Goal: Answer question/provide support: Share knowledge or assist other users

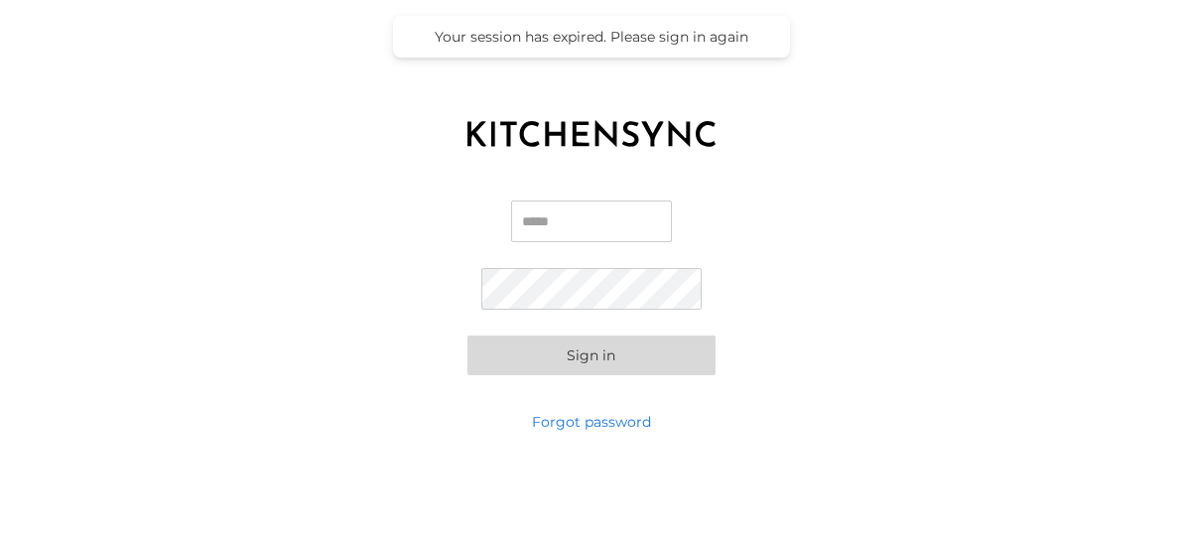
type input "**********"
click at [584, 346] on button "Sign in" at bounding box center [591, 355] width 248 height 40
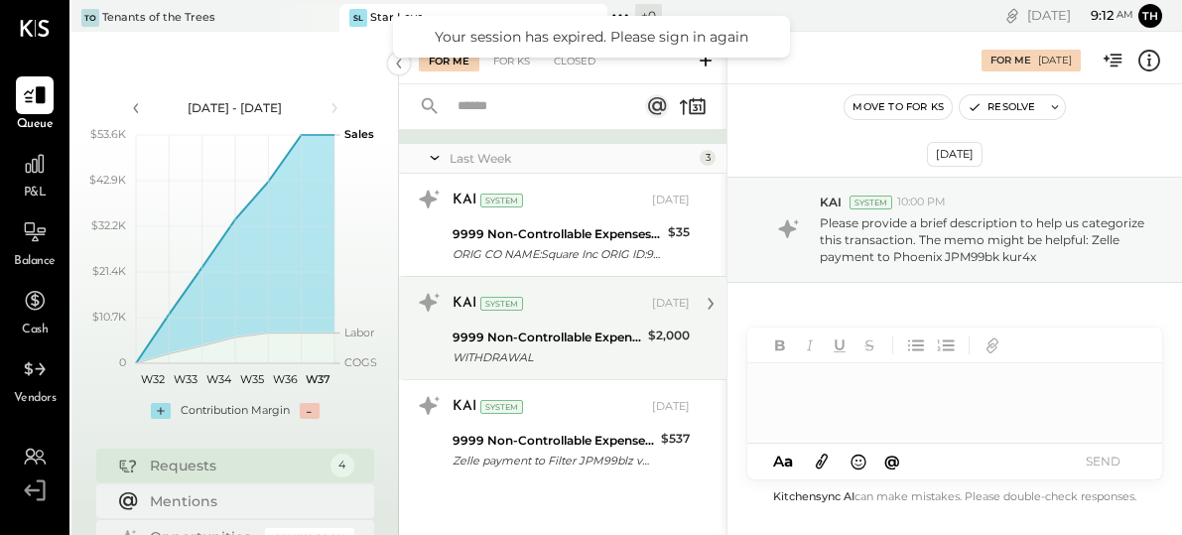
scroll to position [146, 0]
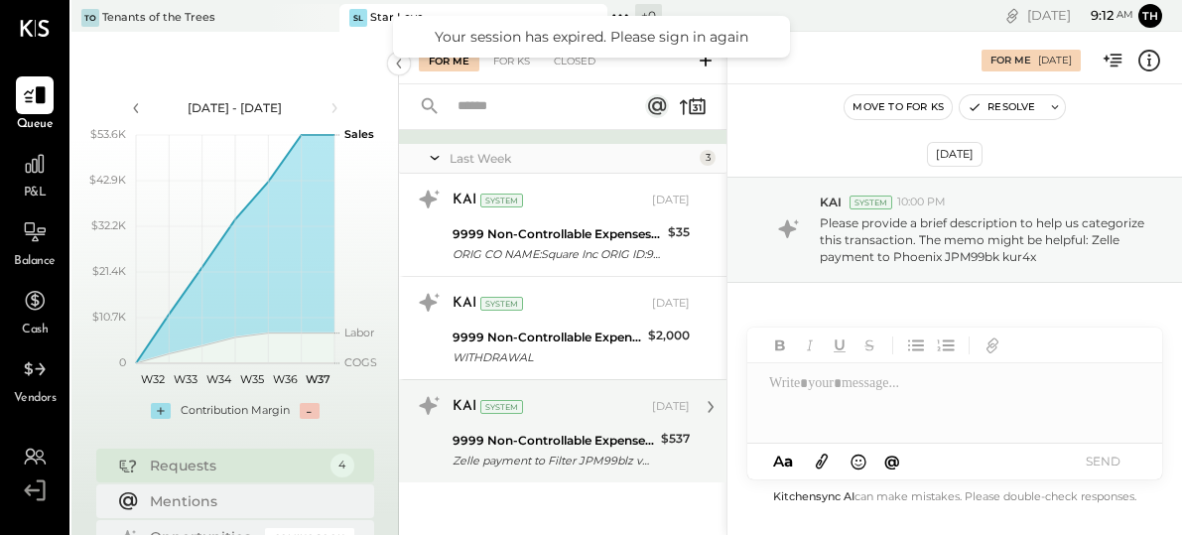
click at [569, 445] on div "9999 Non-Controllable Expenses:Other Income and Expenses:To be Classified" at bounding box center [553, 441] width 202 height 20
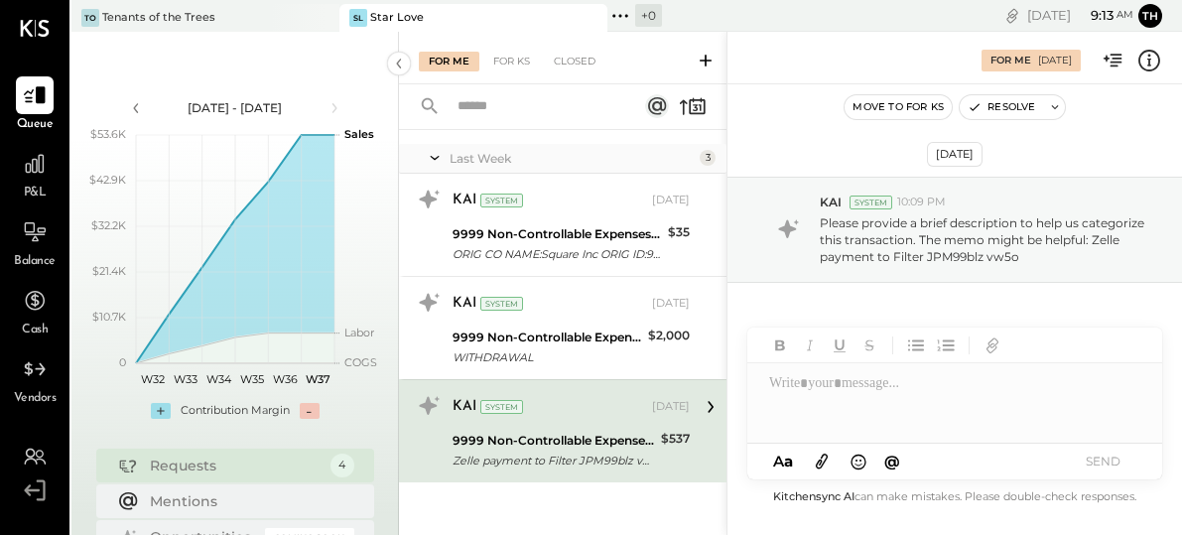
click at [855, 399] on div at bounding box center [954, 402] width 415 height 79
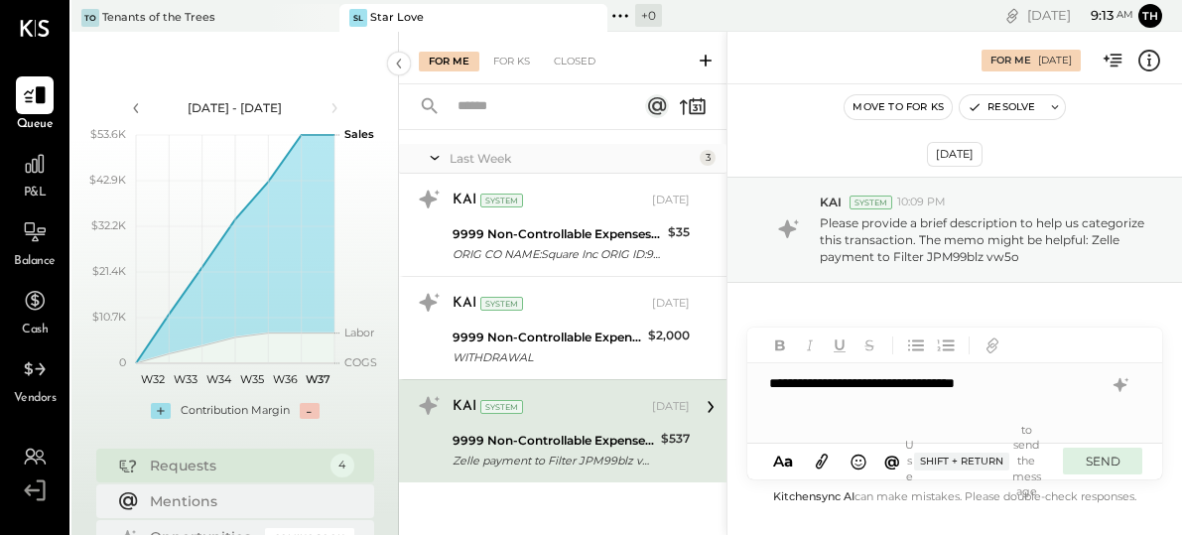
click at [1108, 465] on button "SEND" at bounding box center [1101, 460] width 79 height 27
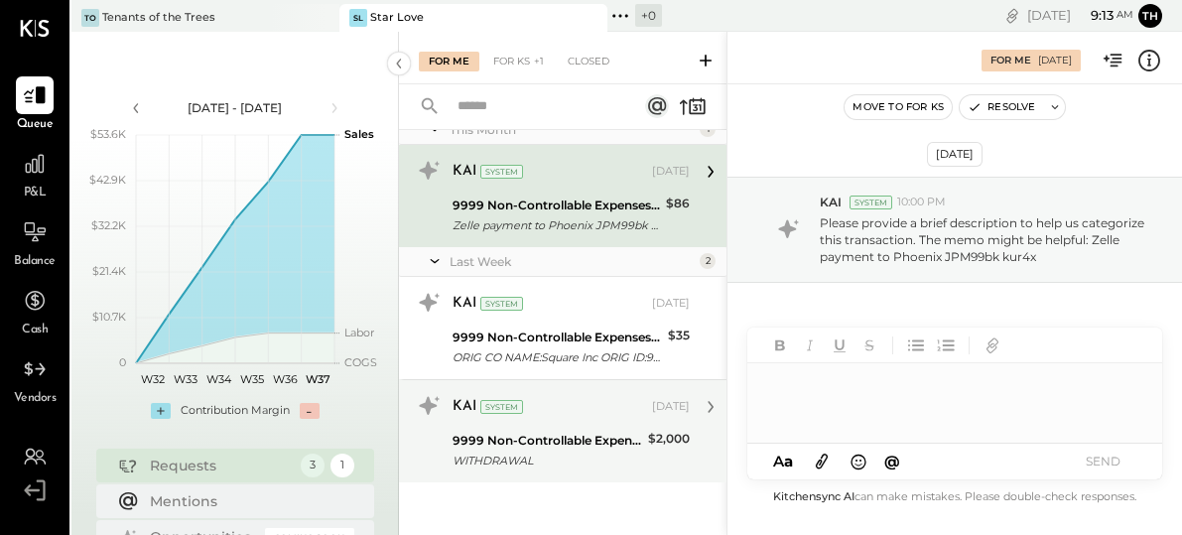
scroll to position [43, 0]
click at [573, 419] on div "KAI System [DATE]" at bounding box center [570, 407] width 237 height 28
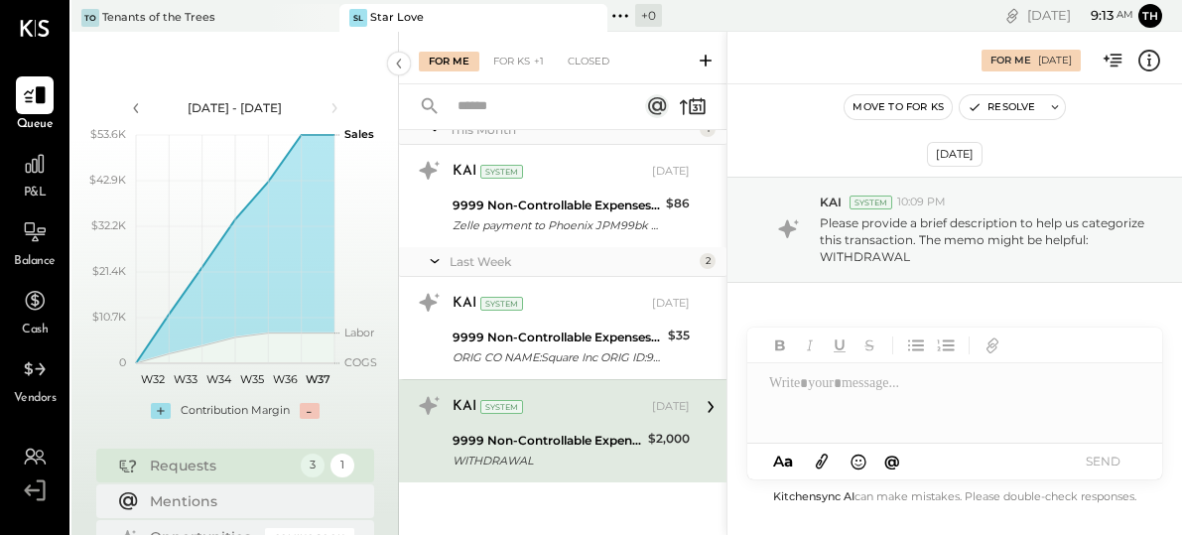
click at [825, 408] on div at bounding box center [954, 402] width 415 height 79
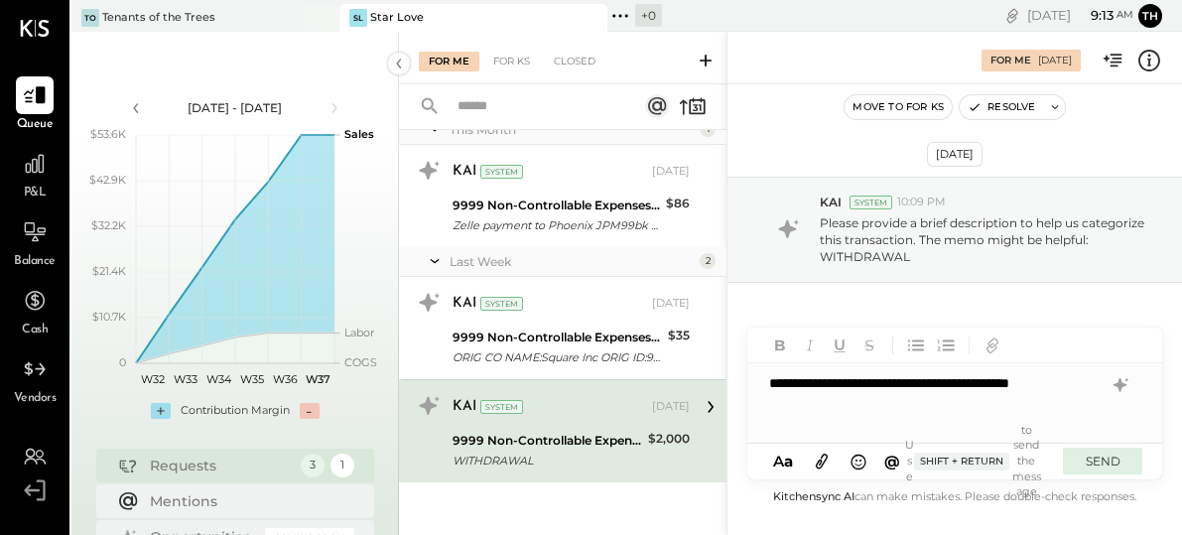
click at [1101, 456] on button "SEND" at bounding box center [1101, 460] width 79 height 27
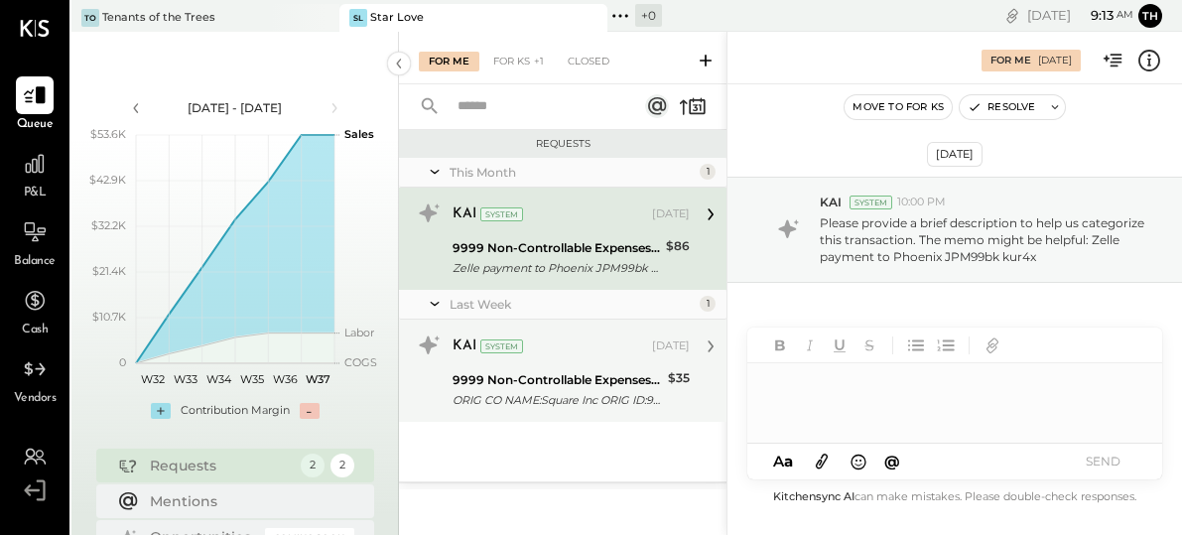
click at [653, 400] on div "ORIG CO NAME:Square Inc ORIG ID:9591330001 DESC DATE:250" at bounding box center [556, 400] width 209 height 20
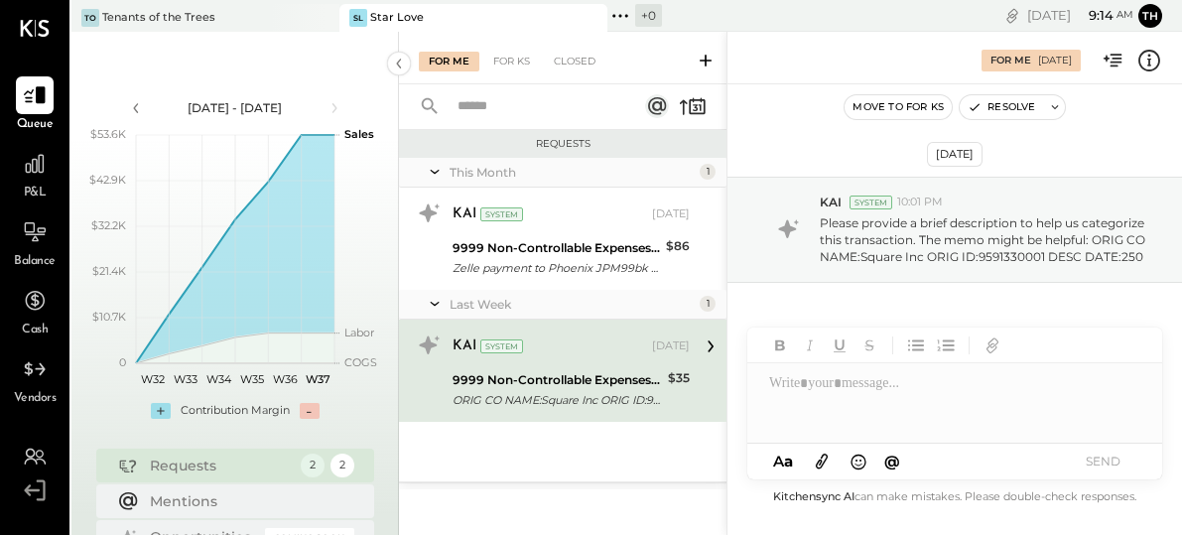
click at [862, 396] on div at bounding box center [954, 402] width 415 height 79
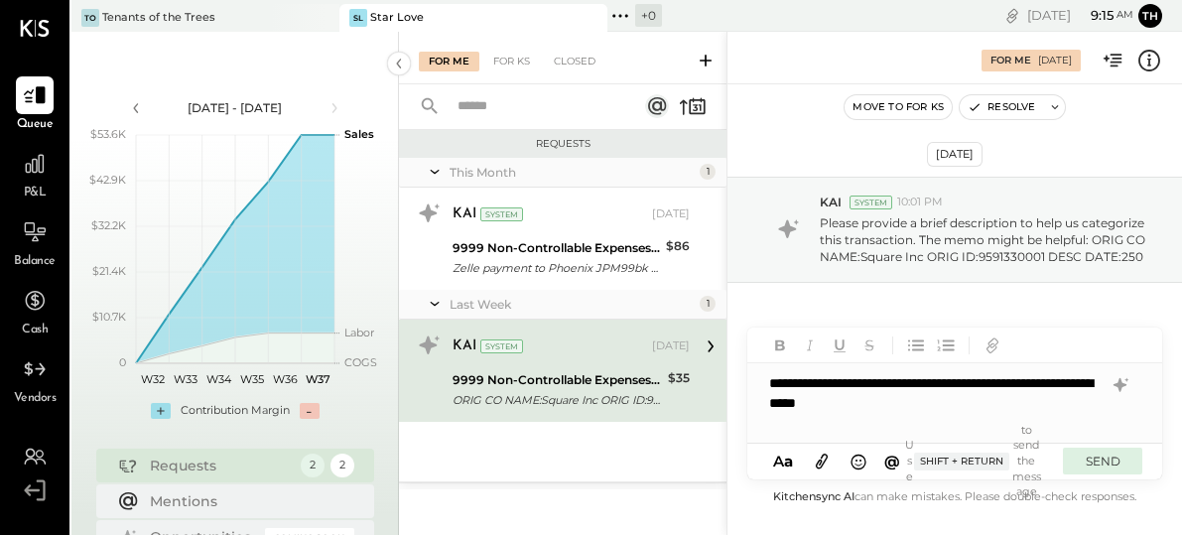
click at [1123, 461] on button "SEND" at bounding box center [1101, 460] width 79 height 27
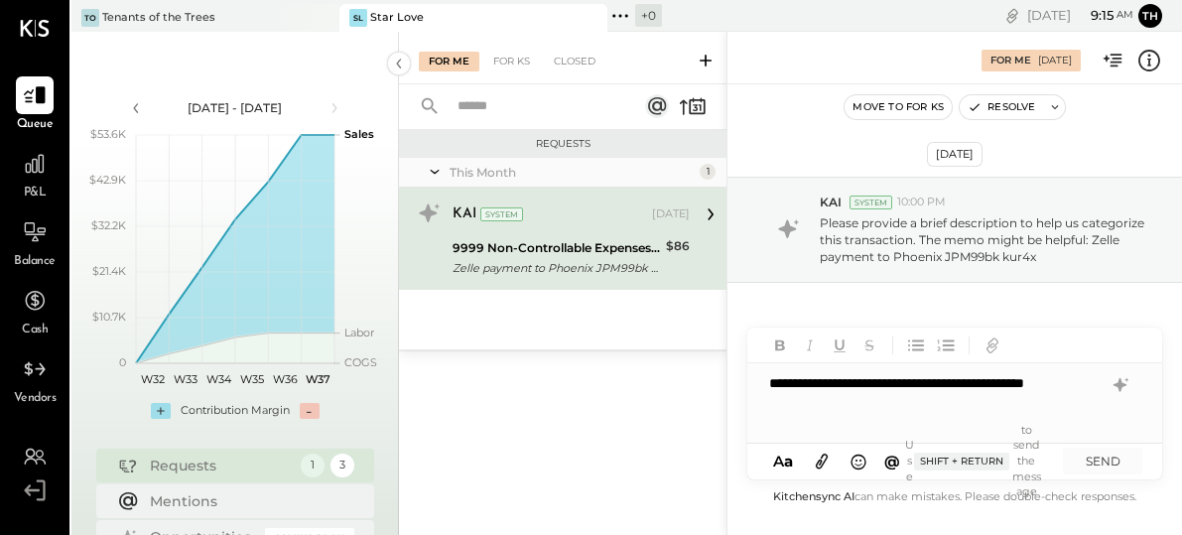
click at [1056, 388] on div "**********" at bounding box center [954, 402] width 415 height 79
click at [820, 404] on div "**********" at bounding box center [954, 402] width 415 height 79
click at [959, 409] on div "**********" at bounding box center [954, 402] width 415 height 79
click at [1096, 467] on button "SEND" at bounding box center [1101, 460] width 79 height 27
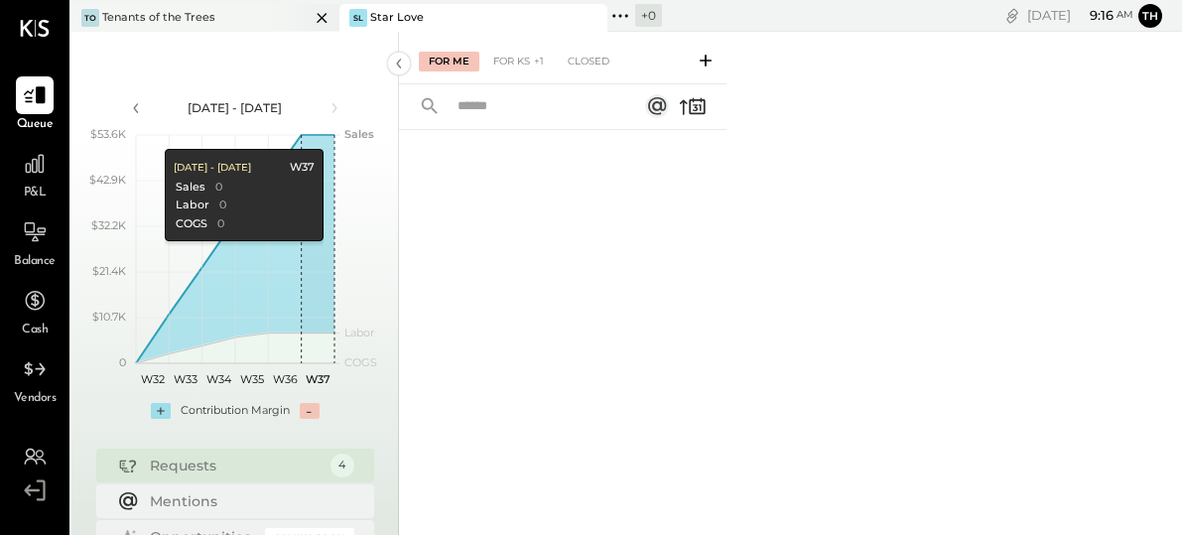
click at [163, 23] on div "Tenants of the Trees" at bounding box center [158, 18] width 113 height 16
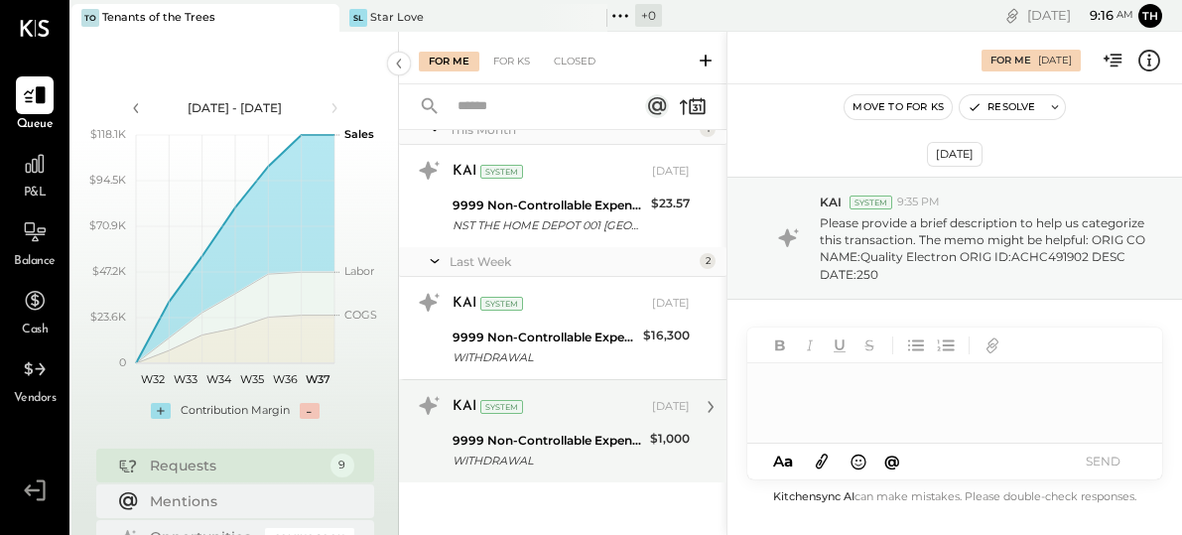
scroll to position [690, 0]
click at [612, 426] on div "KAI System [DATE] 9999 Non-Controllable Expenses:Other Income and Expenses:To b…" at bounding box center [570, 431] width 237 height 82
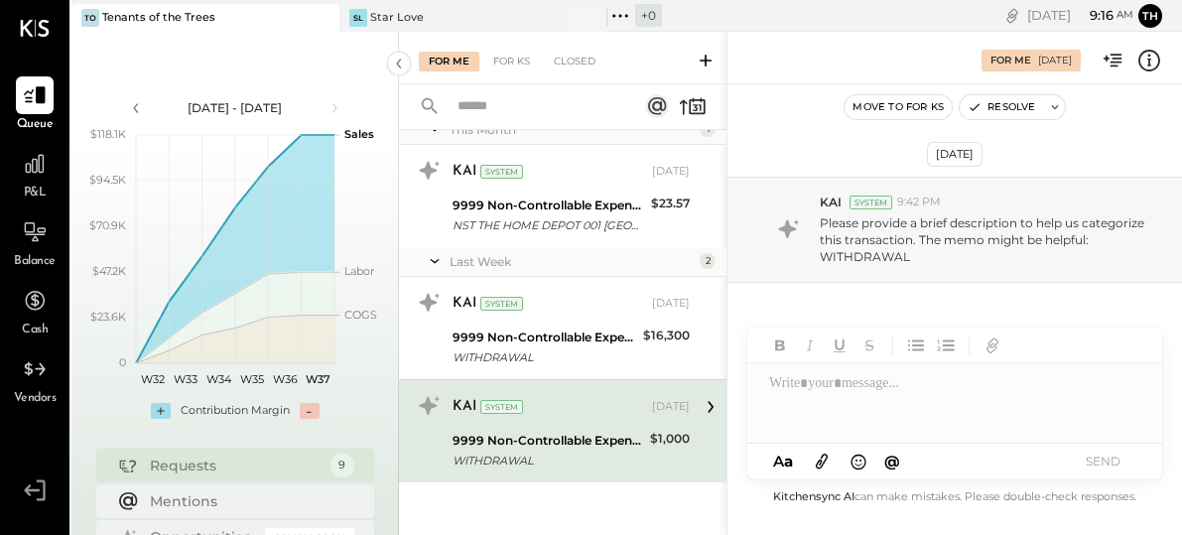
click at [907, 407] on div at bounding box center [954, 402] width 415 height 79
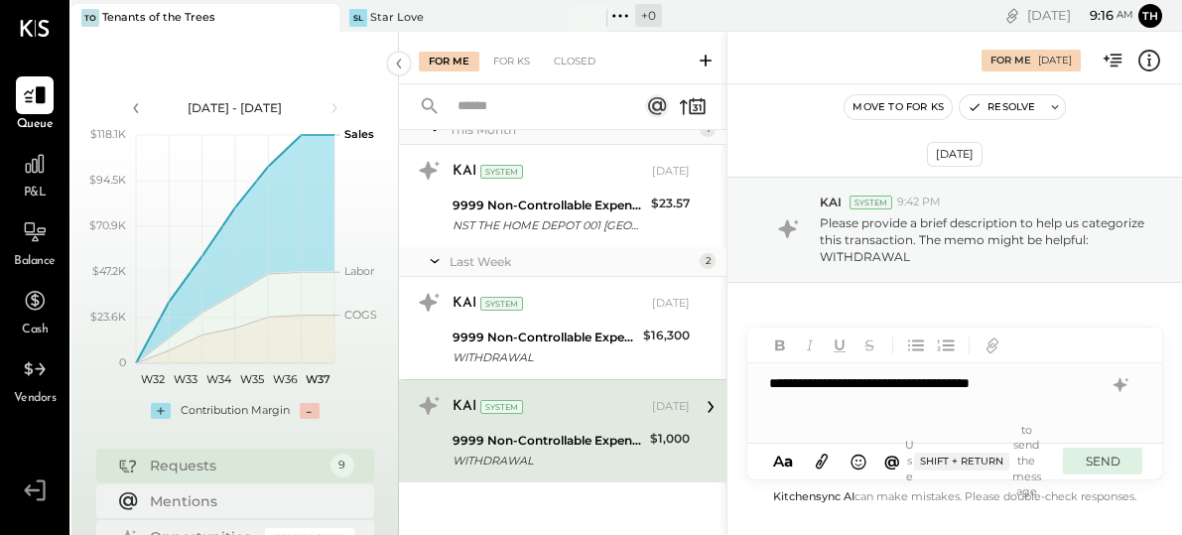
click at [1103, 471] on button "SEND" at bounding box center [1101, 460] width 79 height 27
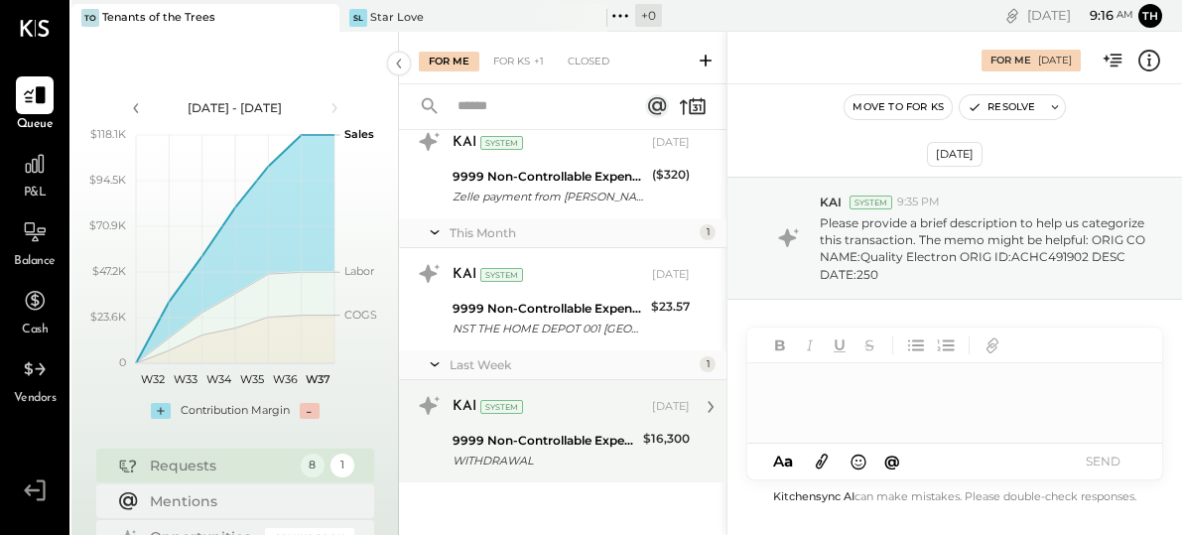
scroll to position [587, 0]
click at [652, 405] on div "[DATE]" at bounding box center [671, 407] width 38 height 16
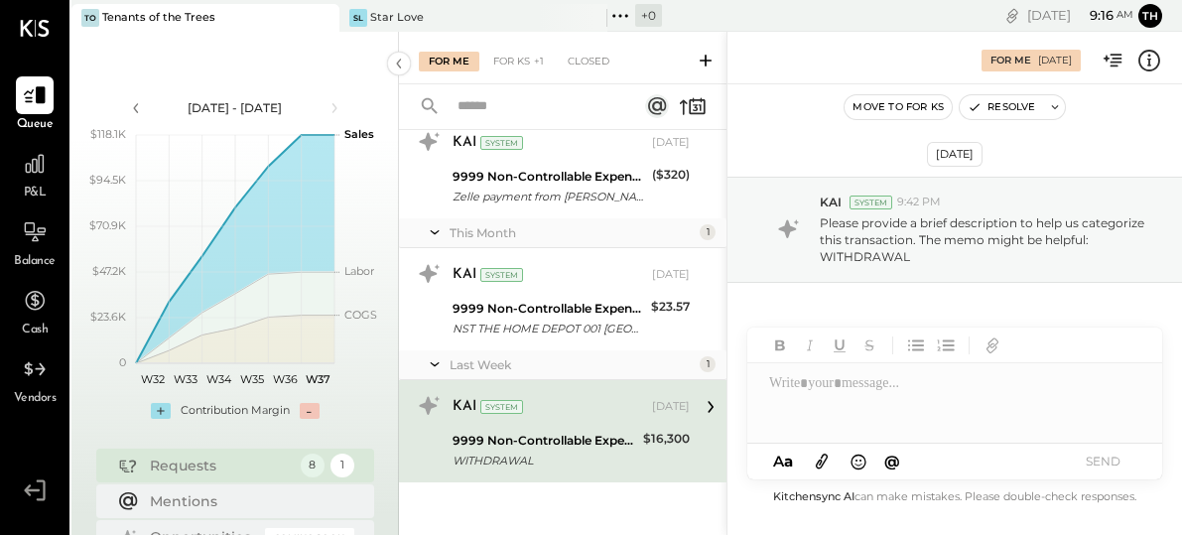
click at [869, 389] on div at bounding box center [954, 402] width 415 height 79
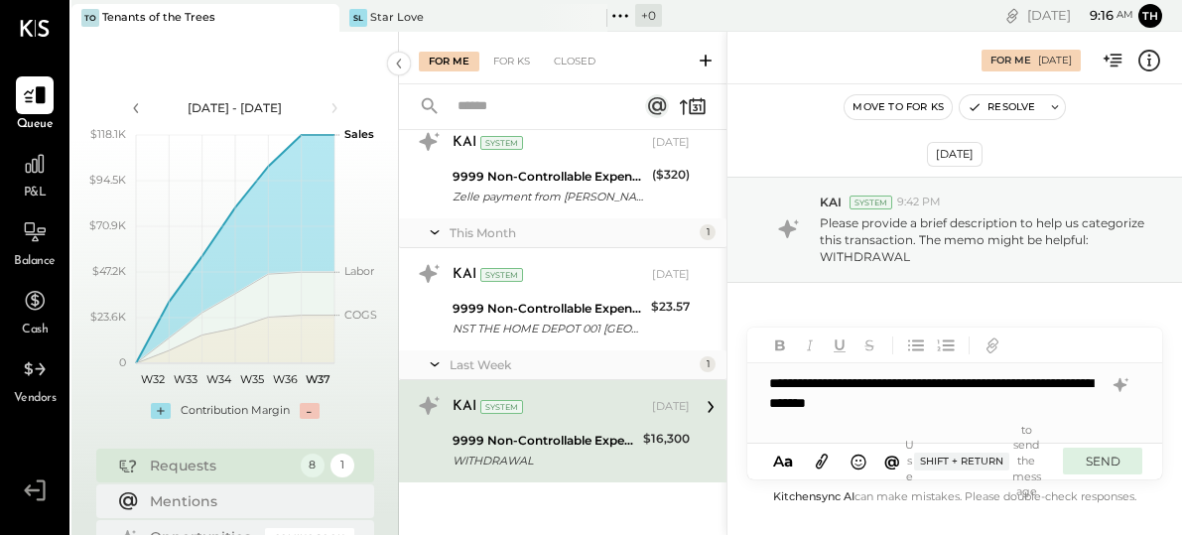
drag, startPoint x: 869, startPoint y: 389, endPoint x: 1109, endPoint y: 459, distance: 250.2
click at [1109, 459] on button "SEND" at bounding box center [1101, 460] width 79 height 27
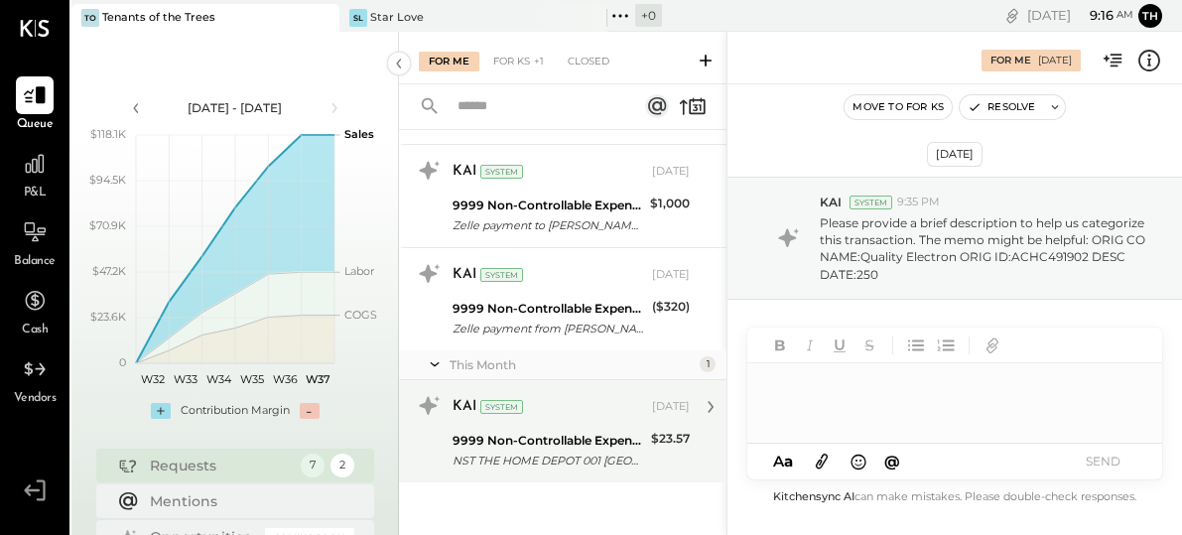
scroll to position [455, 0]
click at [604, 438] on div "9999 Non-Controllable Expenses:Other Income and Expenses:To be Classified" at bounding box center [548, 441] width 192 height 20
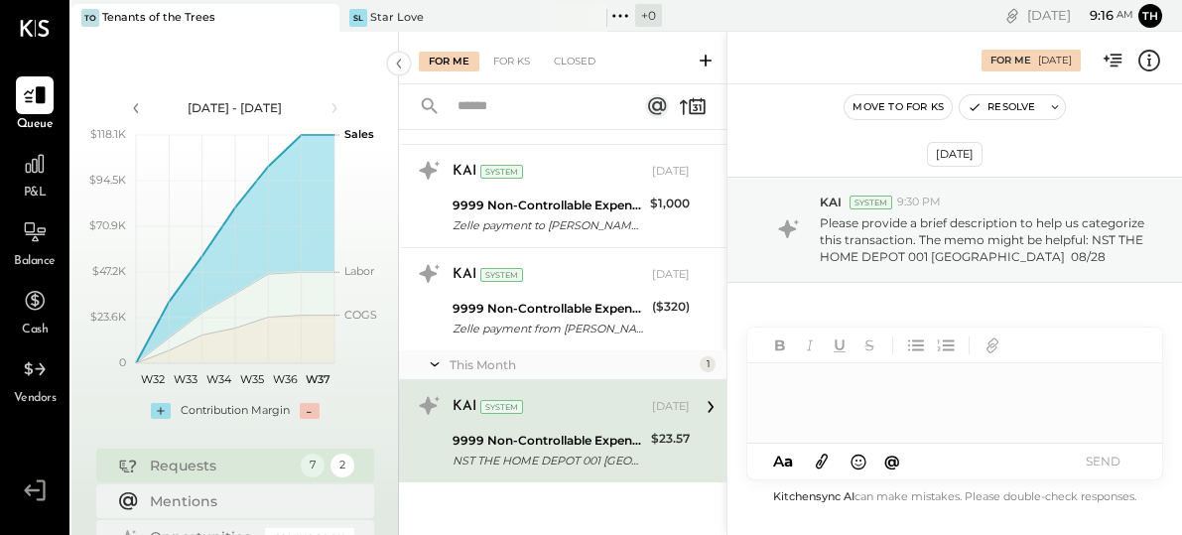
click at [843, 376] on div at bounding box center [954, 402] width 415 height 79
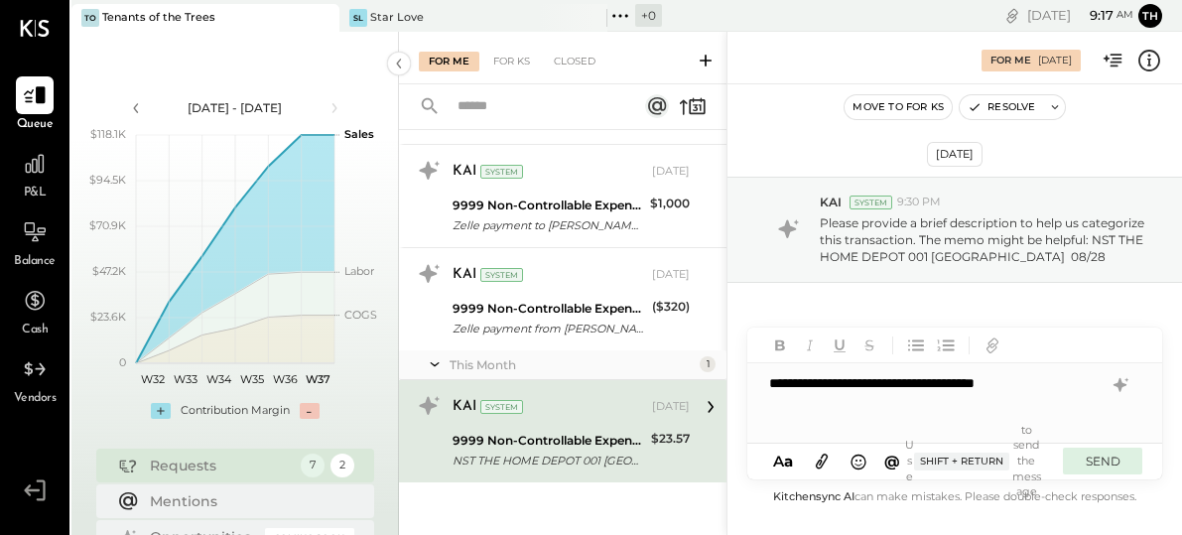
click at [1095, 462] on button "SEND" at bounding box center [1101, 460] width 79 height 27
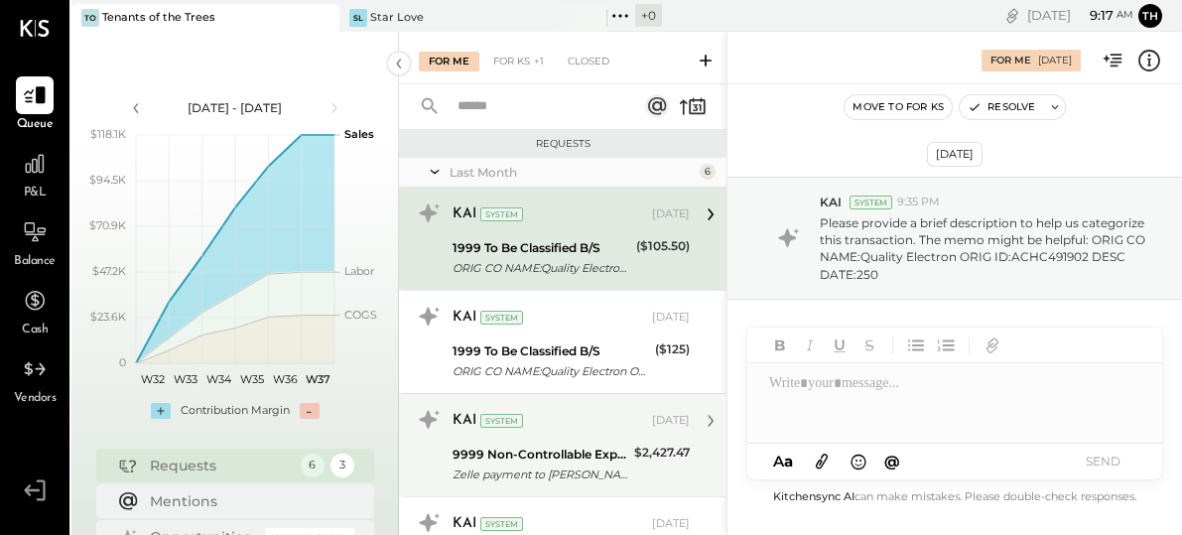
click at [664, 454] on div "$2,427.47" at bounding box center [662, 452] width 56 height 20
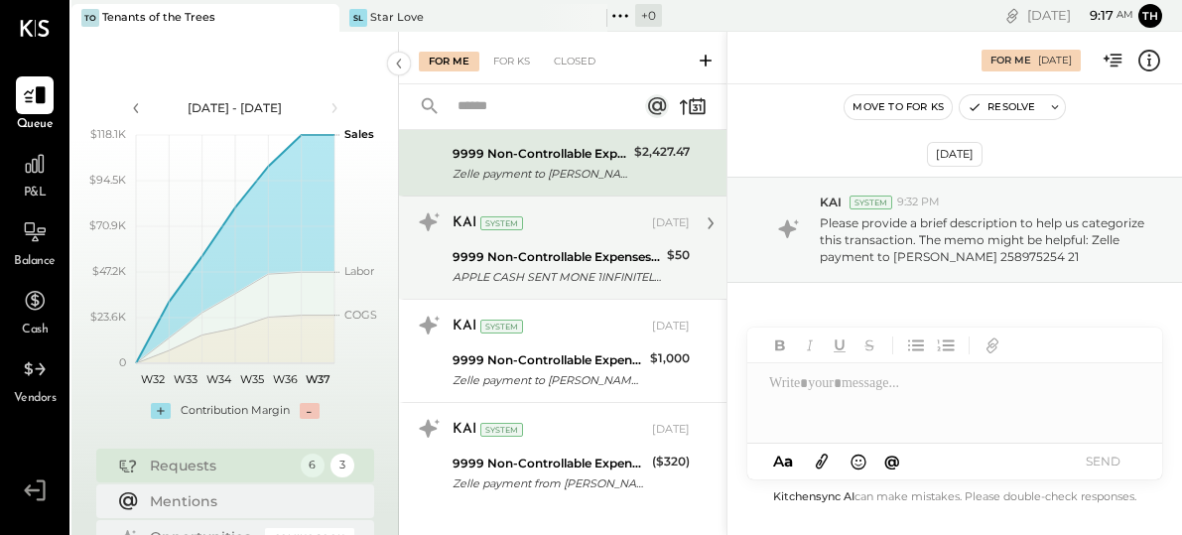
scroll to position [309, 0]
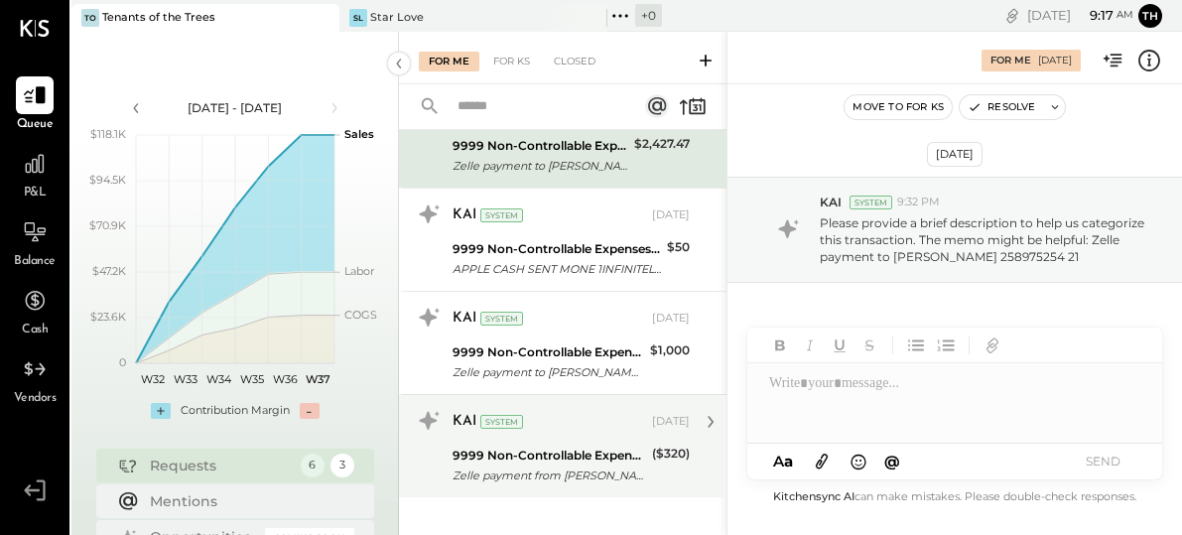
click at [630, 457] on div "9999 Non-Controllable Expenses:Other Income and Expenses:To be Classified" at bounding box center [548, 455] width 193 height 20
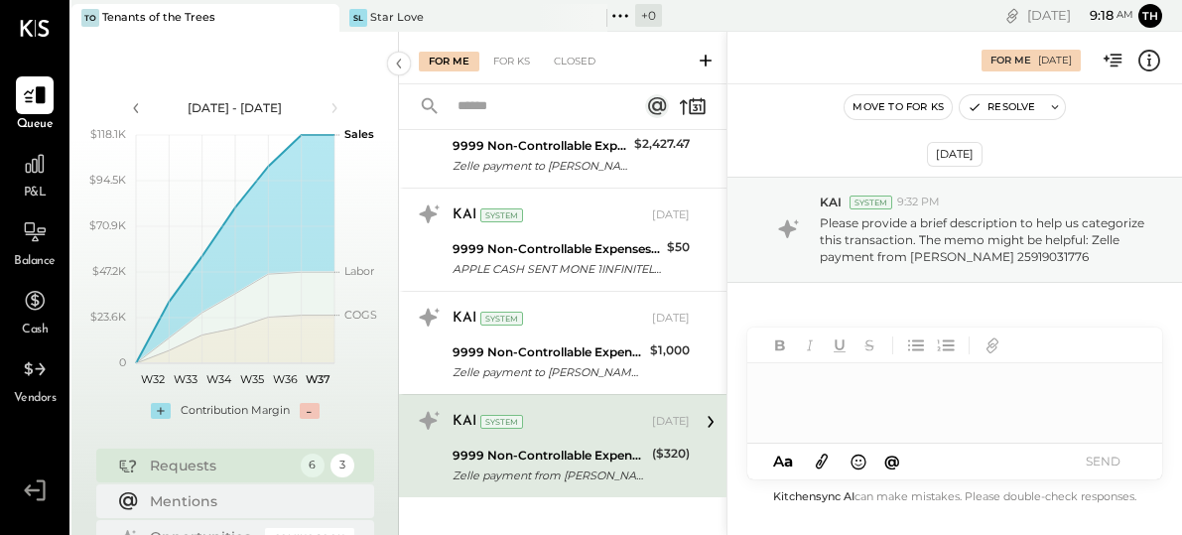
click at [944, 411] on div at bounding box center [954, 402] width 415 height 79
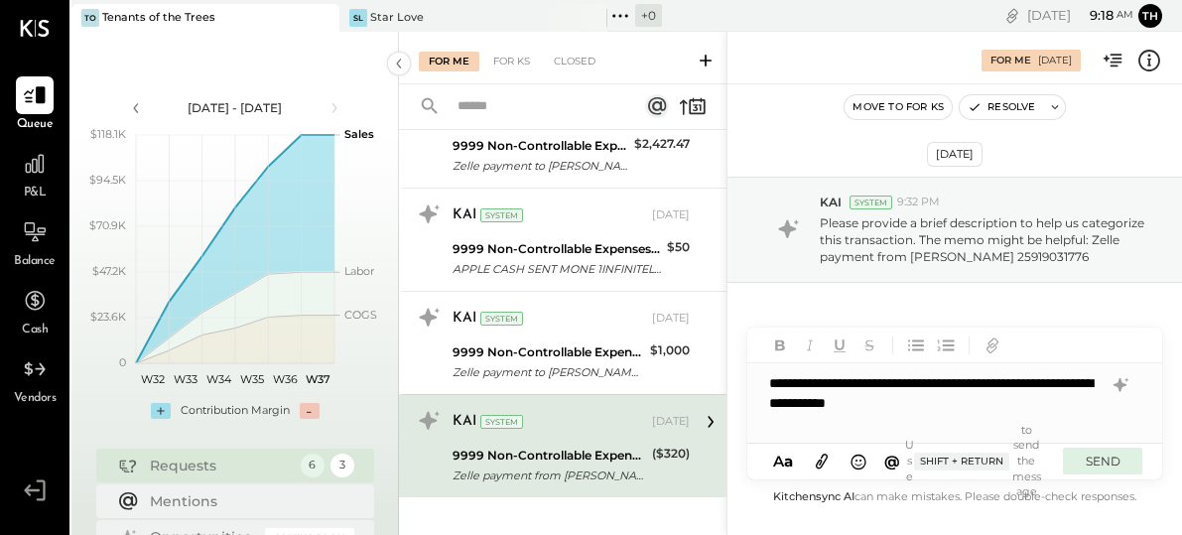
click at [1108, 466] on button "SEND" at bounding box center [1101, 460] width 79 height 27
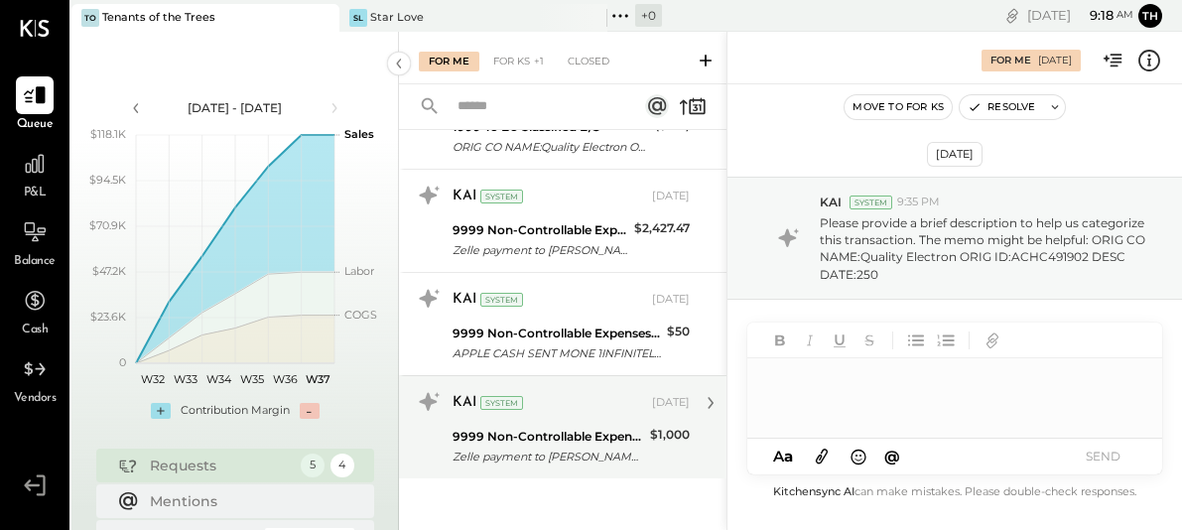
scroll to position [224, 0]
click at [613, 433] on div "9999 Non-Controllable Expenses:Other Income and Expenses:To be Classified" at bounding box center [547, 437] width 191 height 20
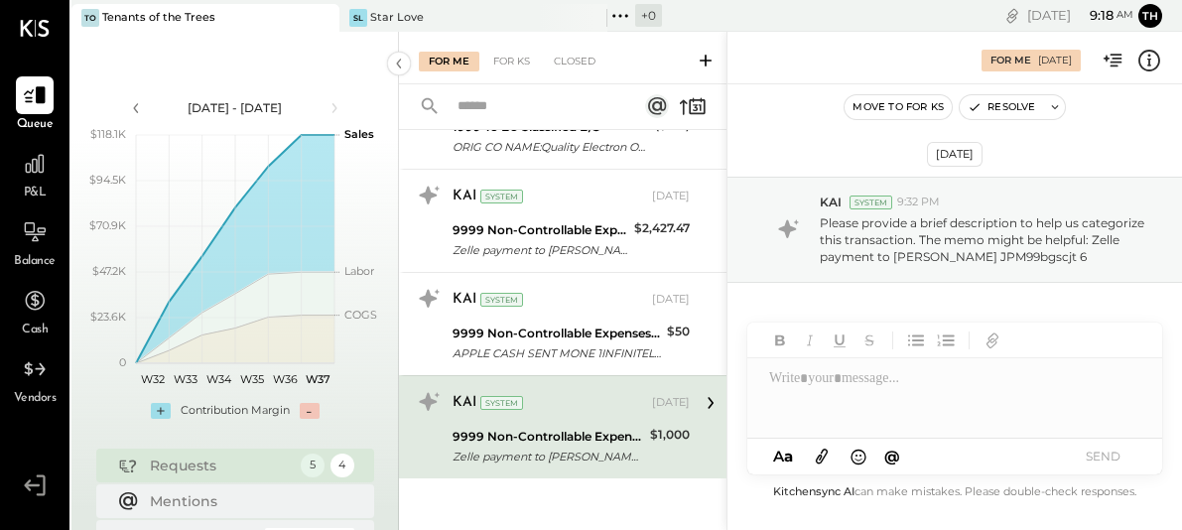
click at [856, 387] on div at bounding box center [954, 397] width 415 height 79
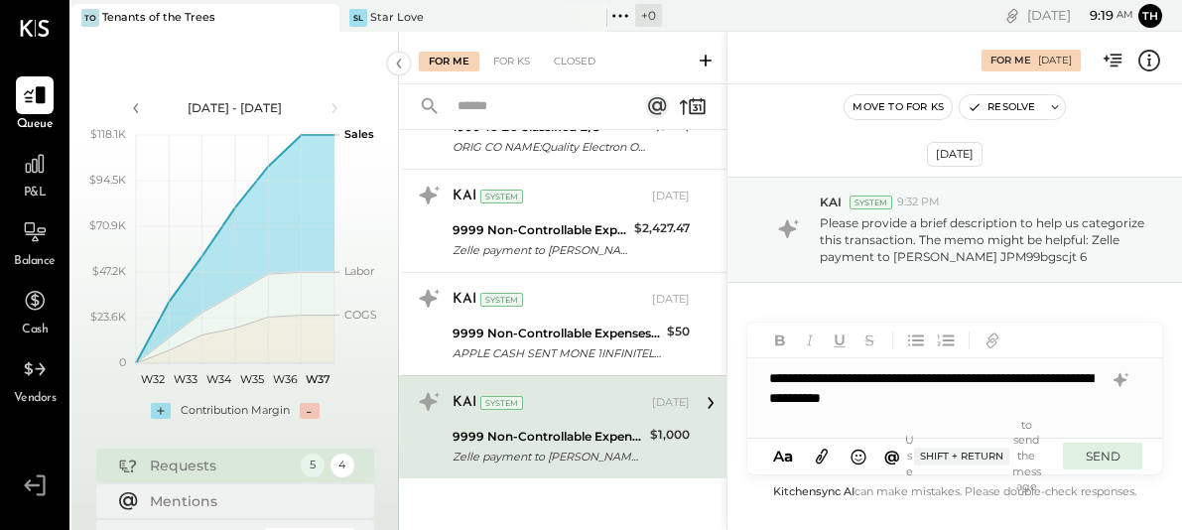
click at [1086, 456] on button "SEND" at bounding box center [1101, 455] width 79 height 27
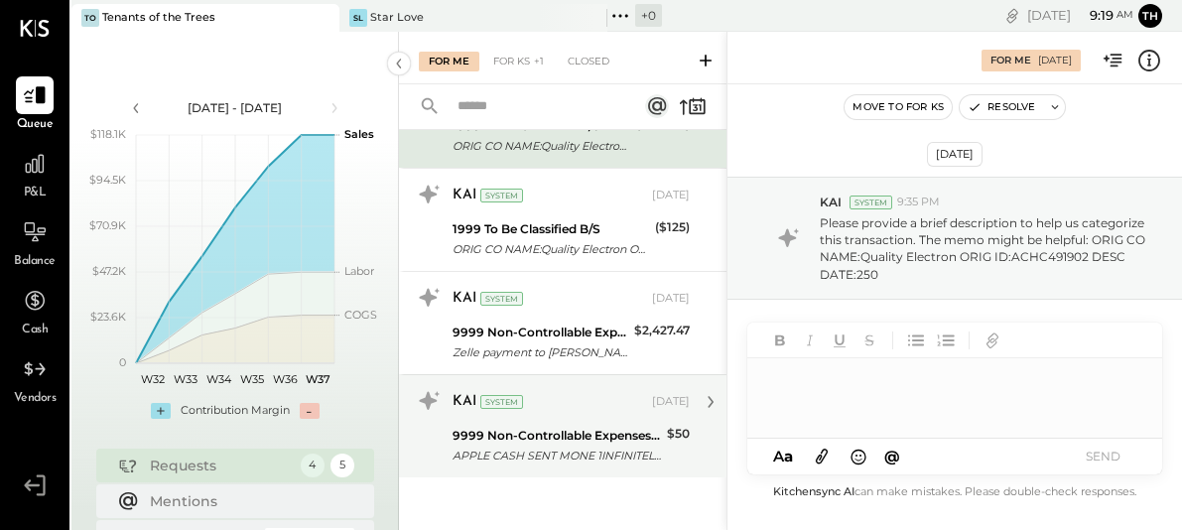
scroll to position [121, 0]
click at [600, 434] on div "9999 Non-Controllable Expenses:Other Income and Expenses:To be Classified" at bounding box center [556, 437] width 208 height 20
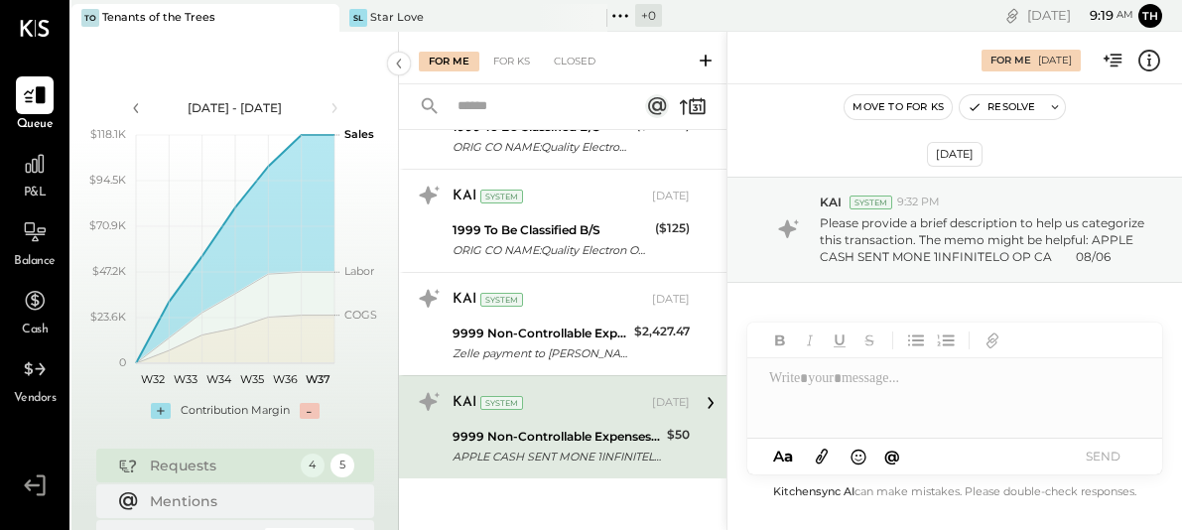
click at [849, 382] on div at bounding box center [954, 397] width 415 height 79
click at [787, 384] on div "**********" at bounding box center [954, 397] width 415 height 79
drag, startPoint x: 787, startPoint y: 384, endPoint x: 1012, endPoint y: 380, distance: 225.2
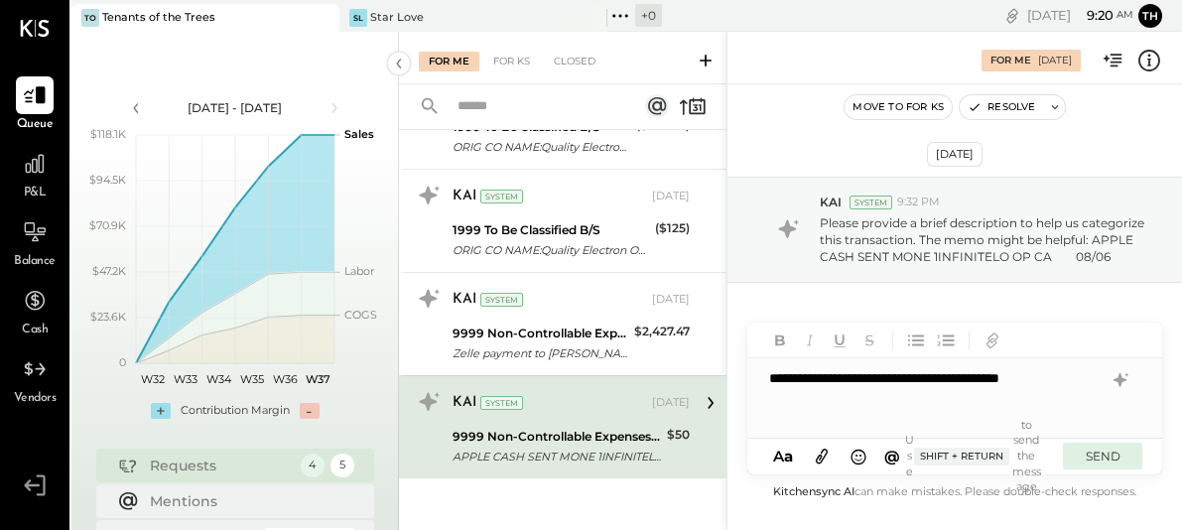
click at [1118, 456] on button "SEND" at bounding box center [1101, 455] width 79 height 27
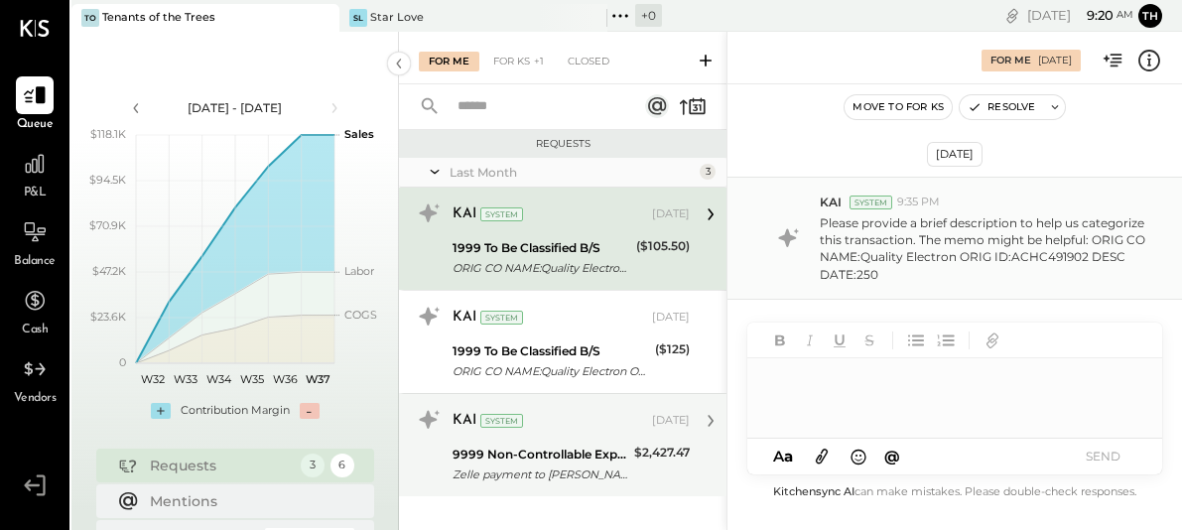
click at [618, 432] on div "KAI System [DATE]" at bounding box center [570, 421] width 237 height 28
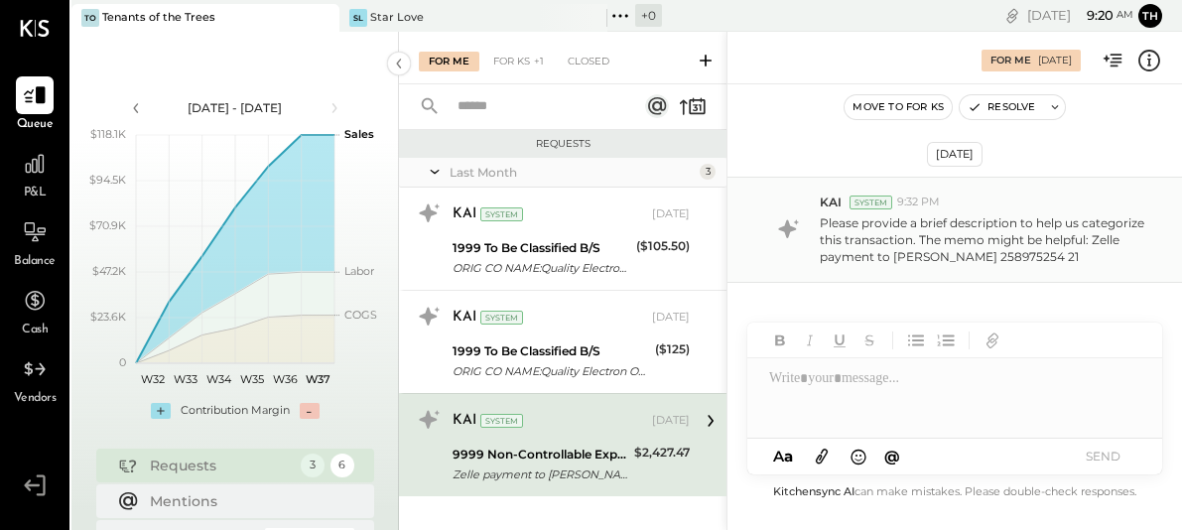
click at [853, 398] on div at bounding box center [954, 397] width 415 height 79
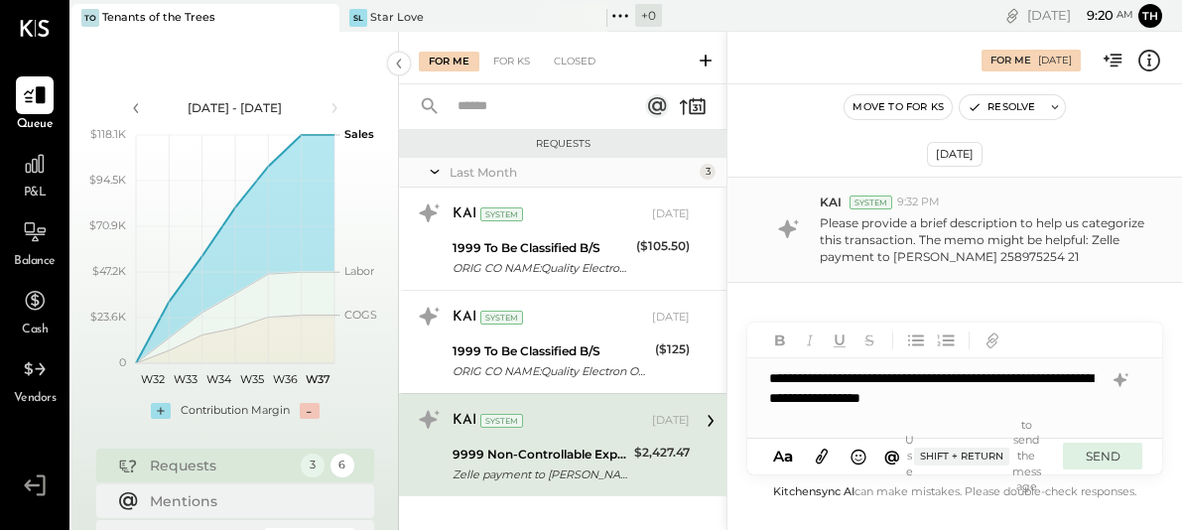
click at [1084, 461] on button "SEND" at bounding box center [1101, 455] width 79 height 27
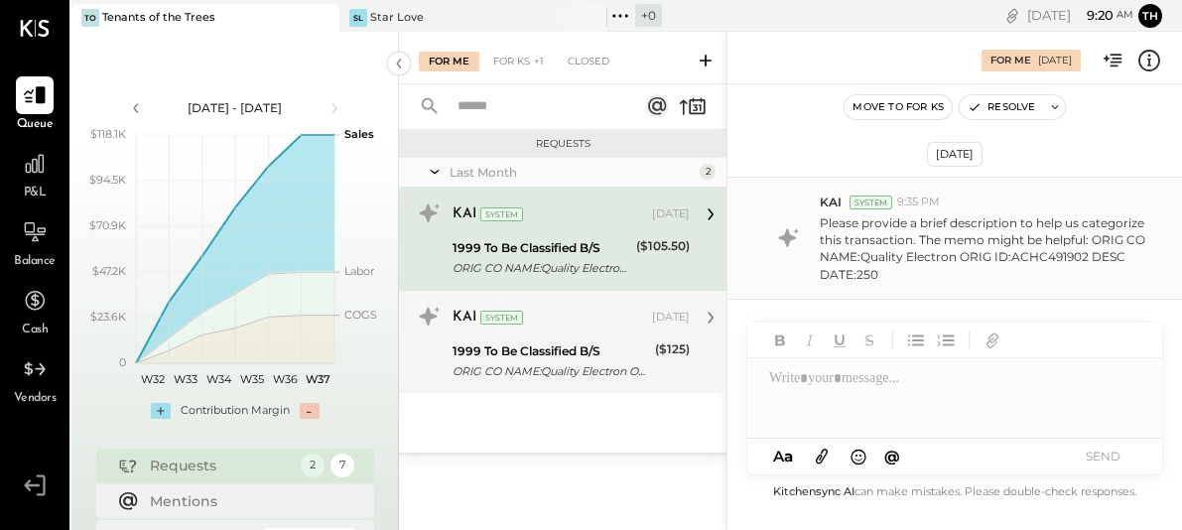
click at [673, 347] on div "($125)" at bounding box center [672, 349] width 35 height 20
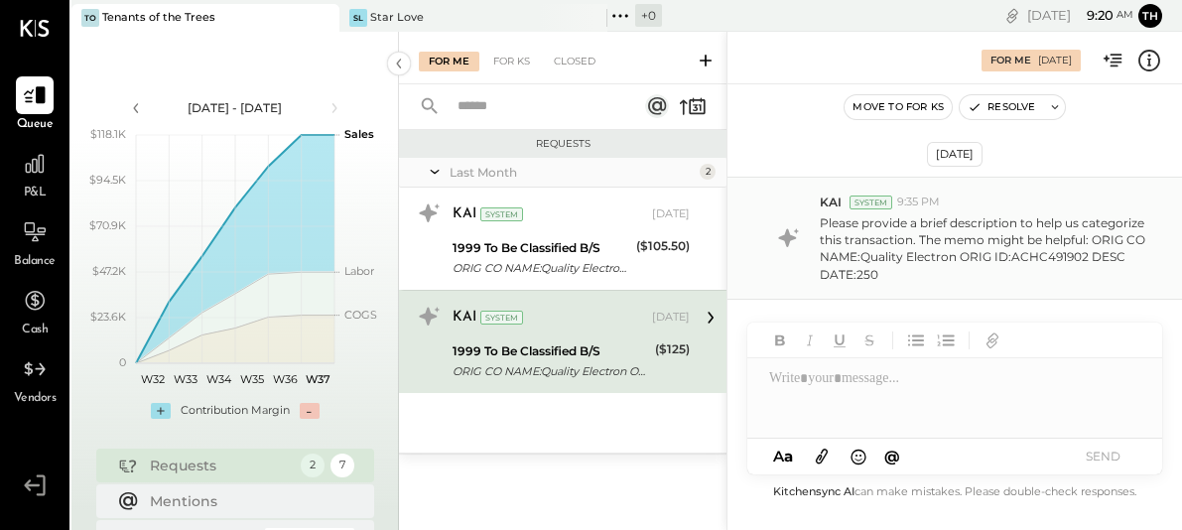
click at [918, 381] on div at bounding box center [954, 397] width 415 height 79
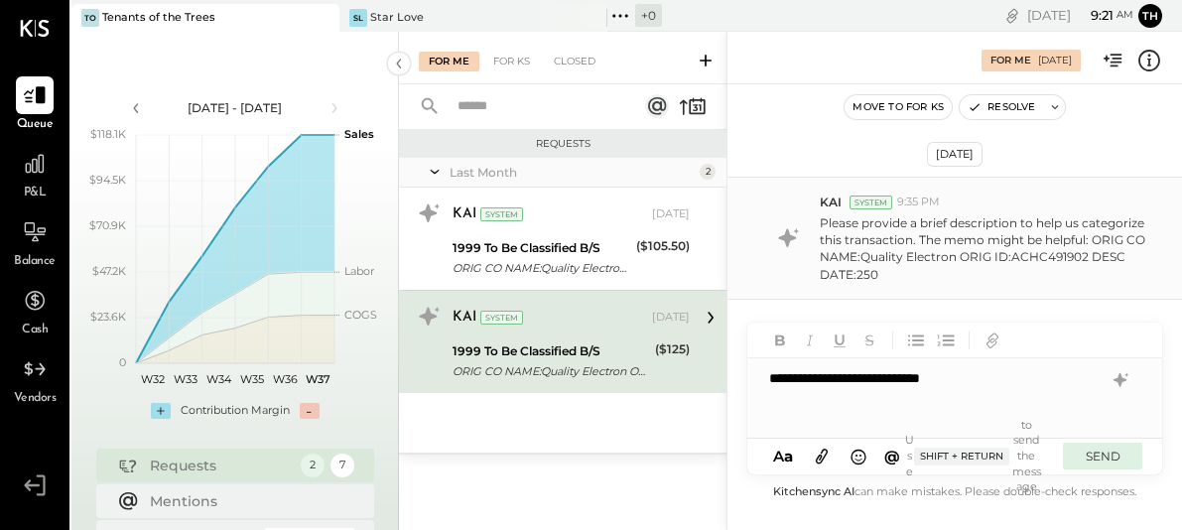
click at [1103, 466] on button "SEND" at bounding box center [1101, 455] width 79 height 27
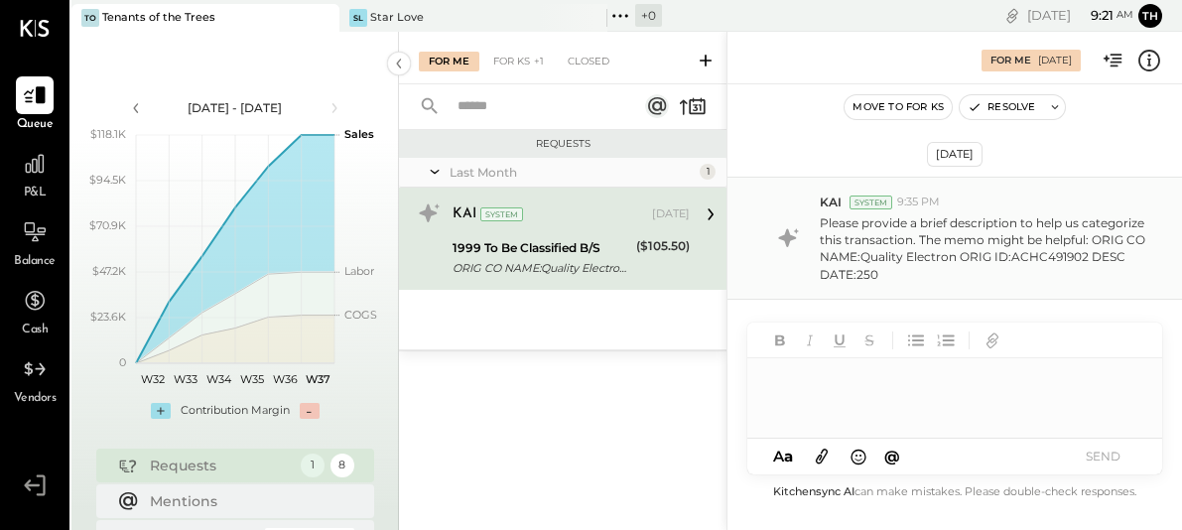
click at [585, 258] on div "ORIG CO NAME:Quality Electron ORIG ID:ACHC491902 DESC DATE:250" at bounding box center [541, 268] width 178 height 20
click at [901, 405] on div at bounding box center [954, 397] width 415 height 79
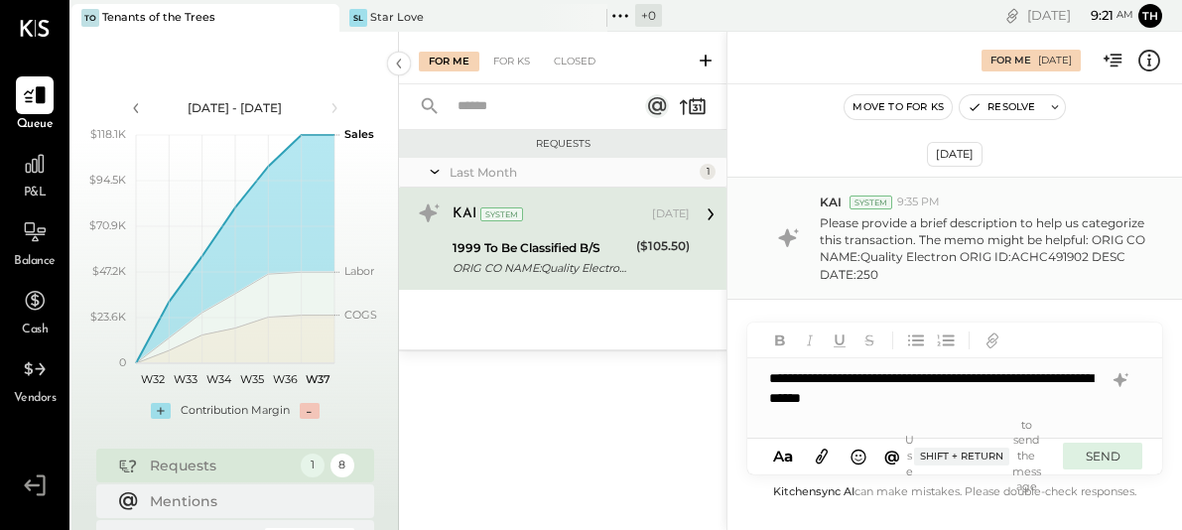
click at [1111, 458] on button "SEND" at bounding box center [1101, 455] width 79 height 27
